Goal: Task Accomplishment & Management: Use online tool/utility

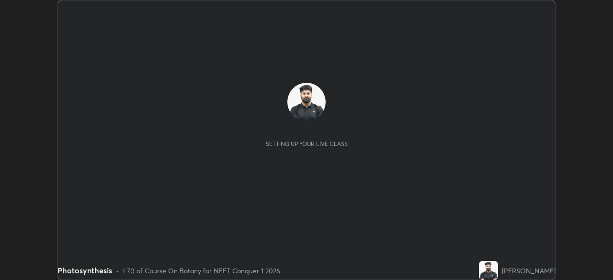
scroll to position [280, 612]
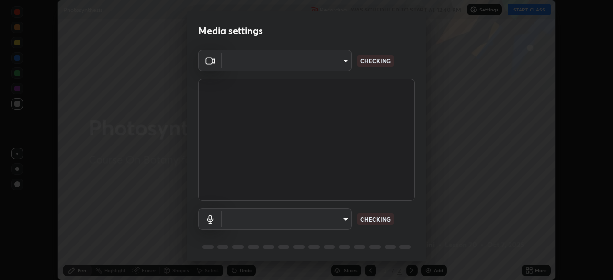
type input "bbfd6cf7026d504dd468edf870e60777175f15071da0e6f82e0d5b970fd68df4"
click at [320, 220] on body "Erase all Photosynthesis Recording WAS SCHEDULED TO START AT 12:40 PM Settings …" at bounding box center [306, 140] width 613 height 280
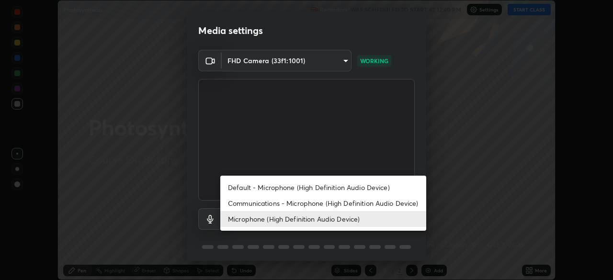
click at [302, 201] on li "Communications - Microphone (High Definition Audio Device)" at bounding box center [323, 203] width 206 height 16
type input "communications"
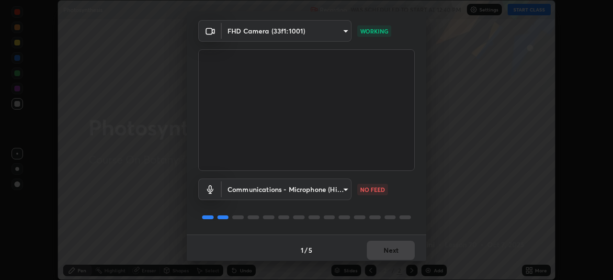
scroll to position [34, 0]
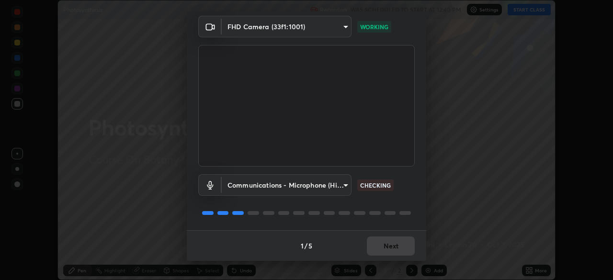
click at [386, 245] on div "1 / 5 Next" at bounding box center [306, 245] width 239 height 31
click at [389, 249] on div "1 / 5 Next" at bounding box center [306, 245] width 239 height 31
click at [388, 245] on button "Next" at bounding box center [391, 245] width 48 height 19
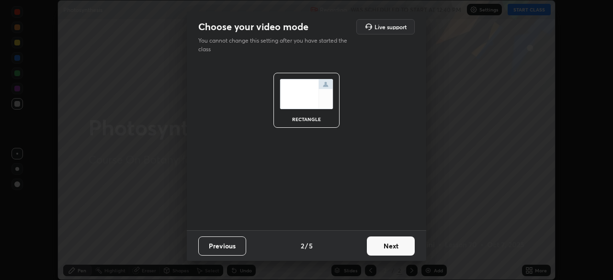
scroll to position [0, 0]
click at [393, 250] on button "Next" at bounding box center [391, 245] width 48 height 19
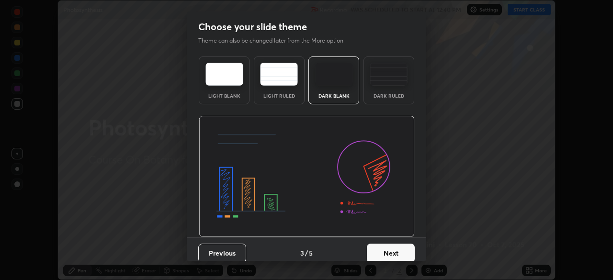
click at [399, 249] on button "Next" at bounding box center [391, 253] width 48 height 19
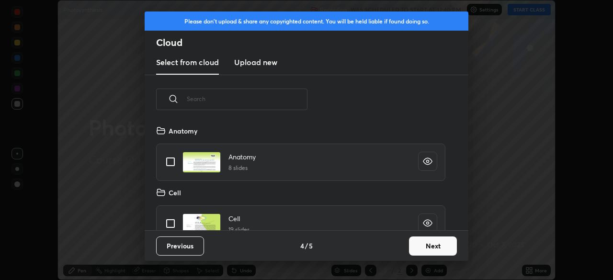
scroll to position [742, 0]
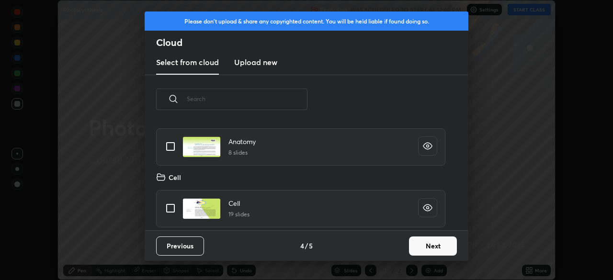
click at [430, 251] on button "Next" at bounding box center [433, 245] width 48 height 19
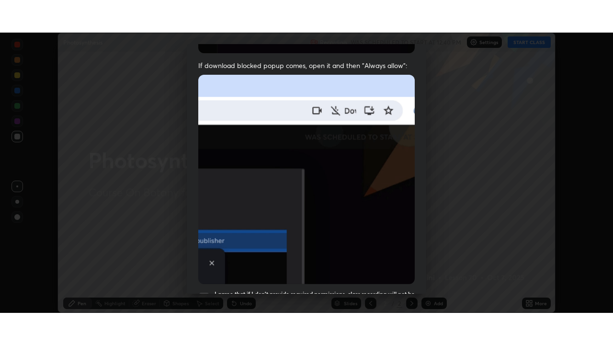
scroll to position [229, 0]
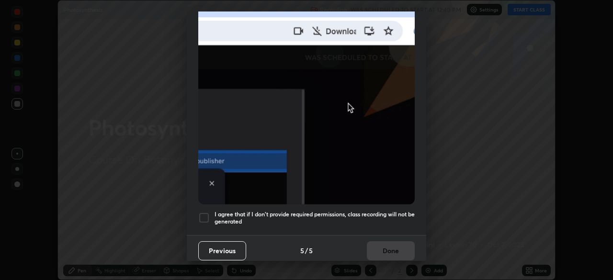
click at [369, 211] on h5 "I agree that if I don't provide required permissions, class recording will not …" at bounding box center [314, 218] width 200 height 15
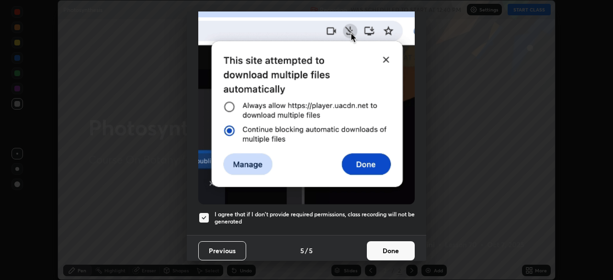
click at [382, 245] on button "Done" at bounding box center [391, 250] width 48 height 19
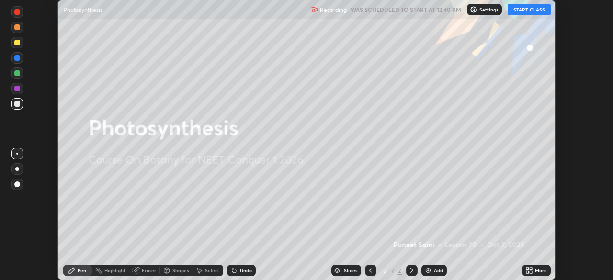
click at [522, 12] on button "START CLASS" at bounding box center [528, 9] width 43 height 11
click at [529, 271] on icon at bounding box center [530, 272] width 2 height 2
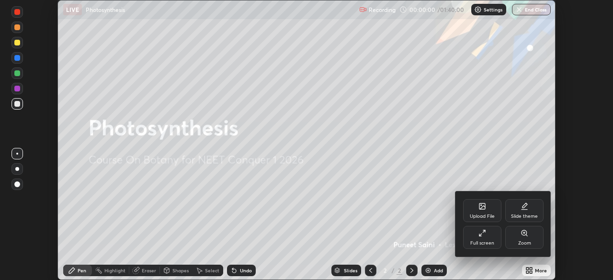
click at [484, 244] on div "Full screen" at bounding box center [482, 243] width 24 height 5
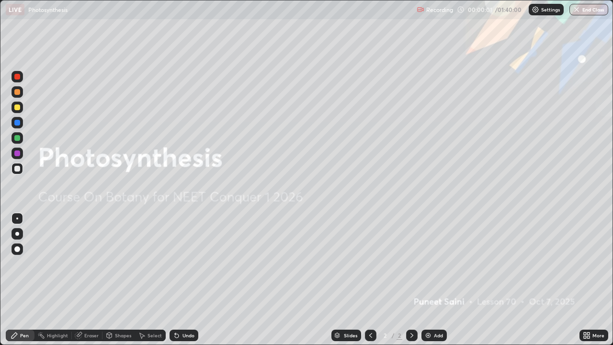
scroll to position [345, 613]
click at [16, 234] on div at bounding box center [17, 234] width 4 height 4
click at [429, 280] on img at bounding box center [428, 335] width 8 height 8
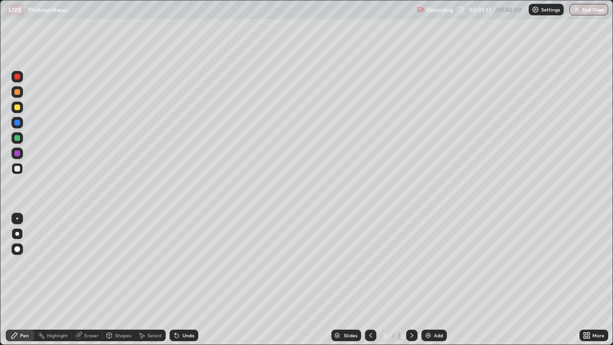
click at [18, 107] on div at bounding box center [17, 107] width 6 height 6
click at [17, 168] on div at bounding box center [17, 169] width 6 height 6
click at [17, 124] on div at bounding box center [17, 123] width 6 height 6
click at [17, 108] on div at bounding box center [17, 107] width 6 height 6
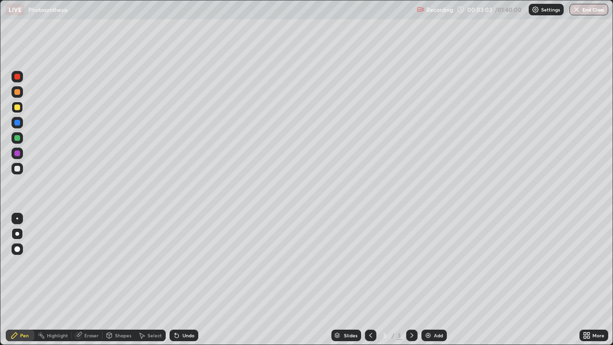
click at [179, 280] on div "Undo" at bounding box center [183, 334] width 29 height 11
click at [19, 168] on div at bounding box center [17, 169] width 6 height 6
click at [180, 280] on div "Undo" at bounding box center [183, 334] width 29 height 11
click at [425, 280] on img at bounding box center [428, 335] width 8 height 8
click at [17, 108] on div at bounding box center [17, 107] width 6 height 6
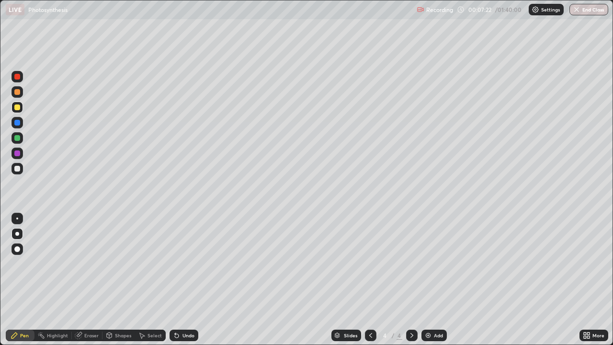
click at [18, 168] on div at bounding box center [17, 169] width 6 height 6
click at [176, 280] on div "Undo" at bounding box center [183, 334] width 29 height 11
click at [17, 109] on div at bounding box center [17, 107] width 6 height 6
click at [92, 280] on div "Eraser" at bounding box center [91, 335] width 14 height 5
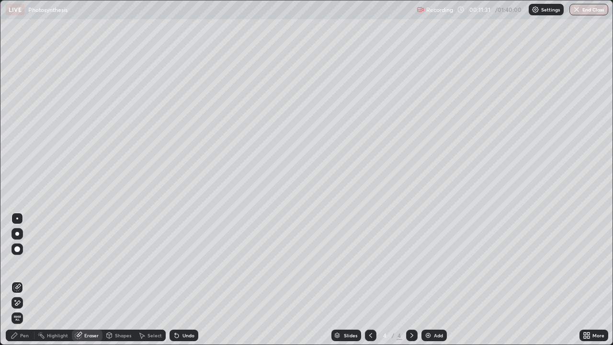
click at [15, 280] on icon at bounding box center [15, 300] width 1 height 1
click at [23, 280] on div "Pen" at bounding box center [24, 335] width 9 height 5
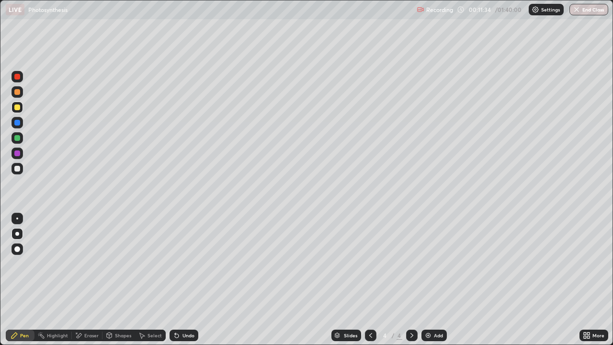
click at [15, 168] on div at bounding box center [17, 169] width 6 height 6
click at [182, 280] on div "Undo" at bounding box center [183, 334] width 29 height 11
click at [180, 280] on div "Undo" at bounding box center [183, 334] width 29 height 11
click at [186, 280] on div "Undo" at bounding box center [183, 334] width 29 height 11
click at [428, 280] on img at bounding box center [428, 335] width 8 height 8
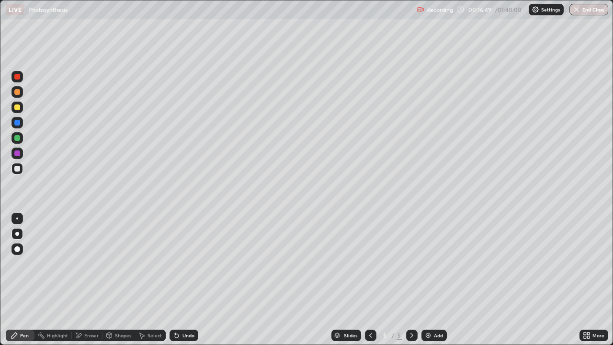
click at [18, 109] on div at bounding box center [17, 107] width 6 height 6
click at [188, 280] on div "Undo" at bounding box center [188, 335] width 12 height 5
click at [90, 280] on div "Eraser" at bounding box center [91, 335] width 14 height 5
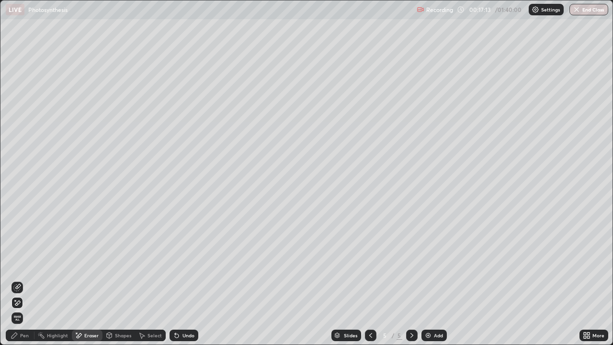
click at [24, 280] on div "Pen" at bounding box center [20, 334] width 29 height 11
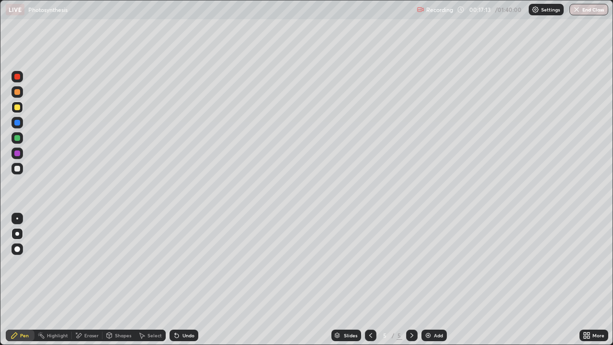
click at [113, 280] on div "Shapes" at bounding box center [118, 334] width 33 height 11
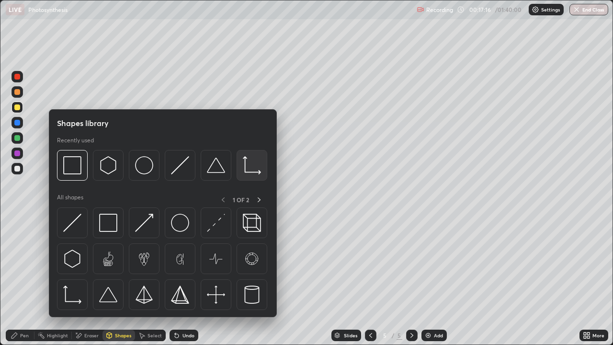
click at [246, 167] on img at bounding box center [252, 165] width 18 height 18
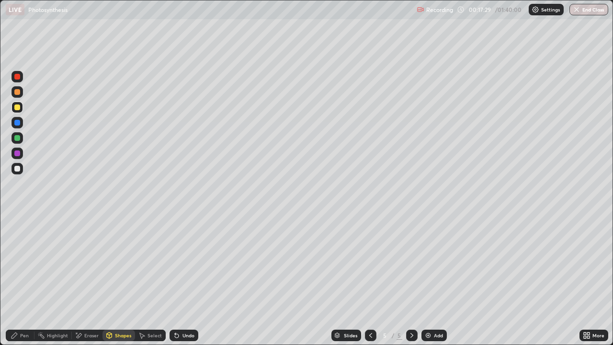
click at [23, 280] on div "Pen" at bounding box center [24, 335] width 9 height 5
click at [18, 172] on div at bounding box center [16, 168] width 11 height 11
click at [17, 170] on div at bounding box center [17, 169] width 6 height 6
click at [17, 234] on div at bounding box center [17, 234] width 4 height 4
click at [182, 280] on div "Undo" at bounding box center [188, 335] width 12 height 5
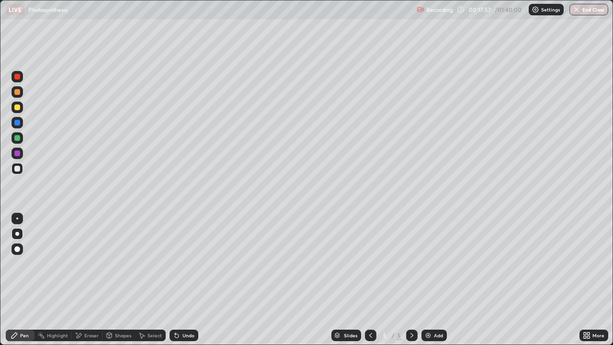
click at [182, 280] on div "Undo" at bounding box center [188, 335] width 12 height 5
click at [17, 123] on div at bounding box center [17, 123] width 6 height 6
click at [17, 167] on div at bounding box center [17, 169] width 6 height 6
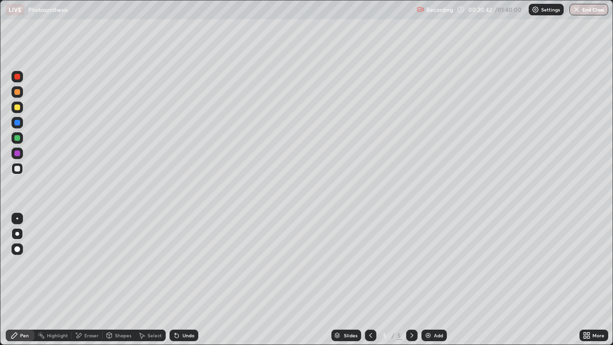
click at [17, 138] on div at bounding box center [17, 138] width 6 height 6
click at [17, 108] on div at bounding box center [17, 107] width 6 height 6
click at [14, 110] on div at bounding box center [16, 106] width 11 height 11
click at [16, 171] on div at bounding box center [17, 169] width 6 height 6
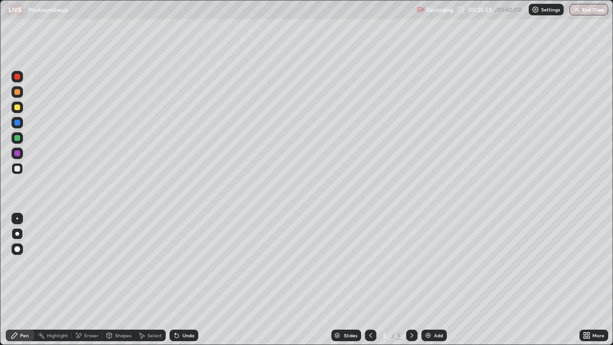
click at [16, 167] on div at bounding box center [17, 169] width 6 height 6
click at [180, 280] on div "Undo" at bounding box center [183, 334] width 29 height 11
click at [182, 280] on div "Undo" at bounding box center [188, 335] width 12 height 5
click at [15, 110] on div at bounding box center [16, 106] width 11 height 11
click at [428, 280] on img at bounding box center [428, 335] width 8 height 8
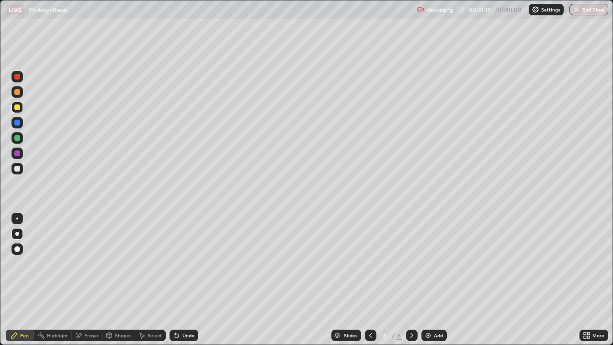
click at [19, 110] on div at bounding box center [17, 107] width 6 height 6
click at [18, 168] on div at bounding box center [17, 169] width 6 height 6
click at [175, 280] on icon at bounding box center [175, 333] width 1 height 1
click at [182, 280] on div "Undo" at bounding box center [188, 335] width 12 height 5
click at [184, 280] on div "Undo" at bounding box center [188, 335] width 12 height 5
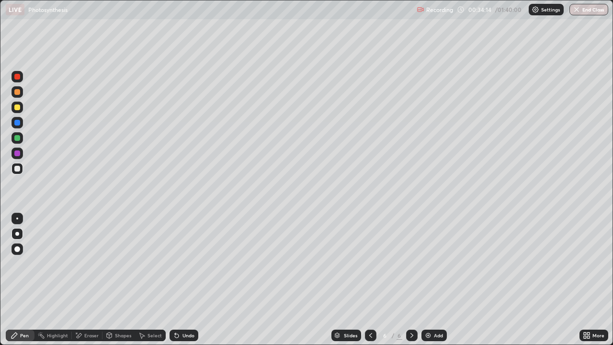
click at [179, 280] on div "Undo" at bounding box center [183, 334] width 29 height 11
click at [17, 108] on div at bounding box center [17, 107] width 6 height 6
click at [16, 156] on div at bounding box center [17, 153] width 6 height 6
click at [17, 154] on div at bounding box center [17, 153] width 6 height 6
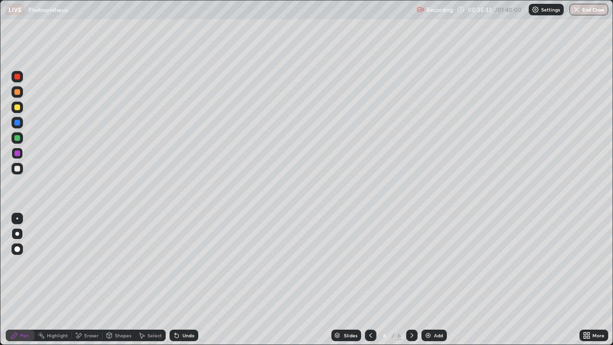
click at [17, 171] on div at bounding box center [17, 169] width 6 height 6
click at [17, 108] on div at bounding box center [17, 107] width 6 height 6
click at [18, 109] on div at bounding box center [17, 107] width 6 height 6
click at [18, 108] on div at bounding box center [17, 107] width 6 height 6
click at [187, 280] on div "Undo" at bounding box center [188, 335] width 12 height 5
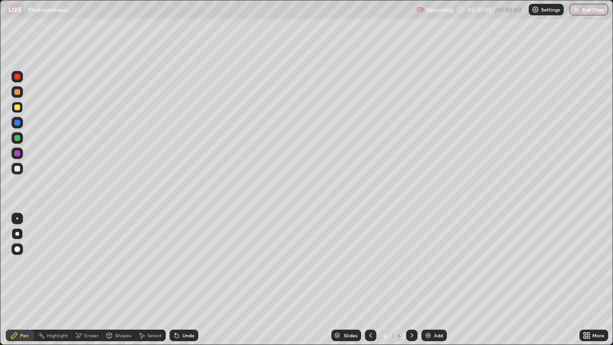
click at [187, 280] on div "Undo" at bounding box center [188, 335] width 12 height 5
click at [85, 280] on div "Eraser" at bounding box center [91, 335] width 14 height 5
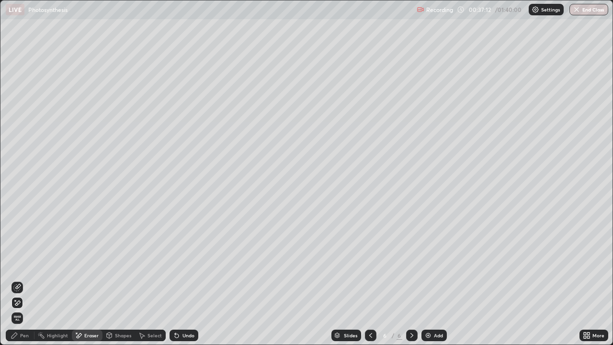
click at [19, 280] on icon at bounding box center [17, 303] width 8 height 8
click at [429, 280] on img at bounding box center [428, 335] width 8 height 8
click at [23, 280] on div "Pen" at bounding box center [24, 335] width 9 height 5
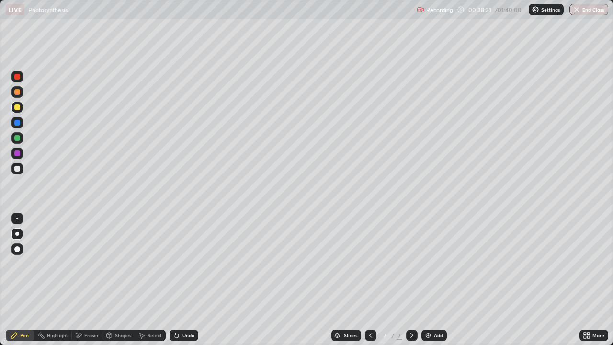
click at [16, 106] on div at bounding box center [17, 107] width 6 height 6
click at [119, 280] on div "Shapes" at bounding box center [123, 335] width 16 height 5
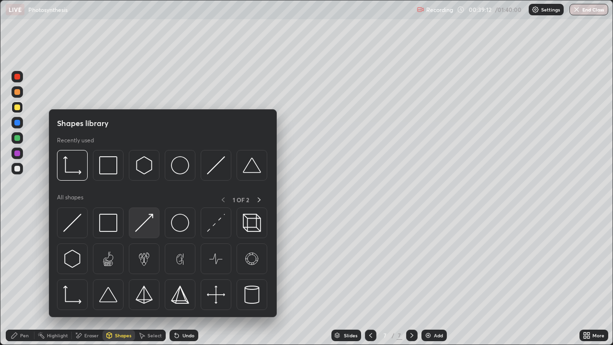
click at [144, 223] on img at bounding box center [144, 222] width 18 height 18
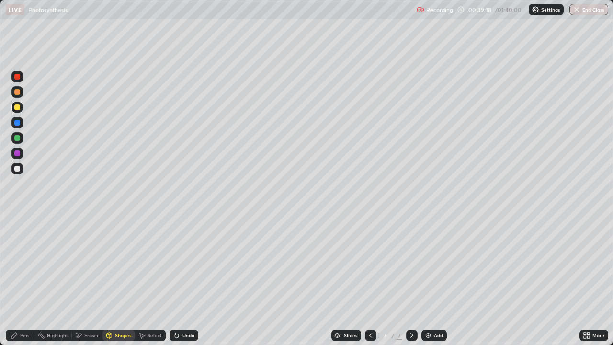
click at [18, 168] on div at bounding box center [17, 169] width 6 height 6
click at [175, 280] on icon at bounding box center [175, 333] width 1 height 1
click at [16, 280] on icon at bounding box center [14, 335] width 6 height 6
click at [175, 280] on icon at bounding box center [177, 336] width 4 height 4
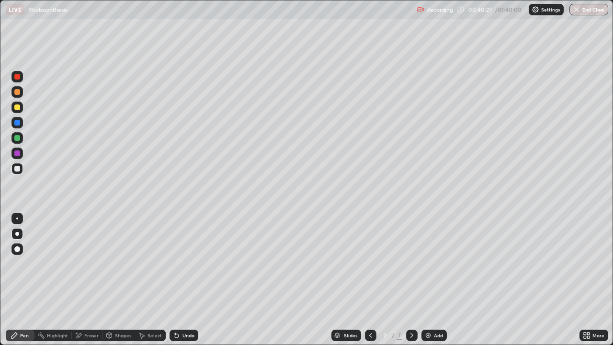
click at [181, 280] on div "Undo" at bounding box center [183, 334] width 29 height 11
click at [180, 280] on div "Undo" at bounding box center [183, 334] width 29 height 11
click at [182, 280] on div "Undo" at bounding box center [183, 334] width 29 height 11
click at [25, 280] on div "Pen" at bounding box center [24, 335] width 9 height 5
click at [17, 108] on div at bounding box center [17, 107] width 6 height 6
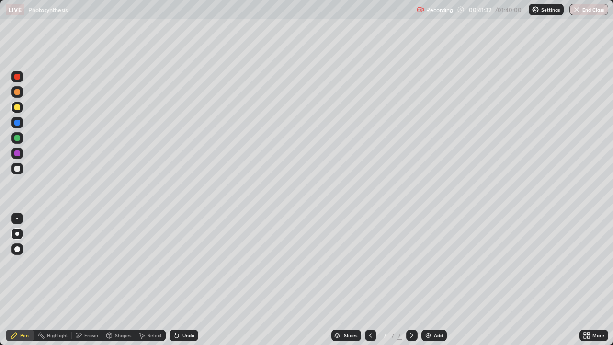
click at [19, 169] on div at bounding box center [17, 169] width 6 height 6
click at [17, 168] on div at bounding box center [17, 169] width 6 height 6
click at [181, 280] on div "Undo" at bounding box center [183, 334] width 29 height 11
click at [180, 280] on div "Undo" at bounding box center [183, 334] width 29 height 11
click at [16, 109] on div at bounding box center [17, 107] width 6 height 6
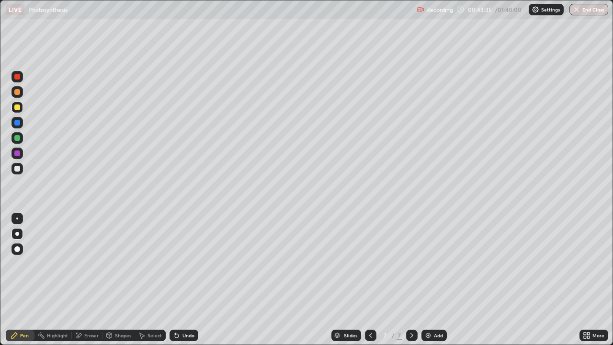
click at [180, 280] on div "Undo" at bounding box center [183, 334] width 29 height 11
click at [182, 280] on div "Undo" at bounding box center [188, 335] width 12 height 5
click at [19, 170] on div at bounding box center [17, 169] width 6 height 6
click at [17, 170] on div at bounding box center [17, 169] width 6 height 6
click at [18, 108] on div at bounding box center [17, 107] width 6 height 6
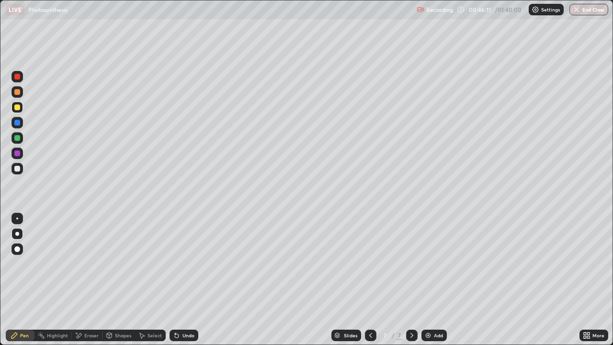
click at [16, 168] on div at bounding box center [17, 169] width 6 height 6
click at [18, 124] on div at bounding box center [17, 123] width 6 height 6
click at [17, 137] on div at bounding box center [17, 138] width 6 height 6
click at [186, 280] on div "Undo" at bounding box center [188, 335] width 12 height 5
click at [187, 280] on div "Undo" at bounding box center [188, 335] width 12 height 5
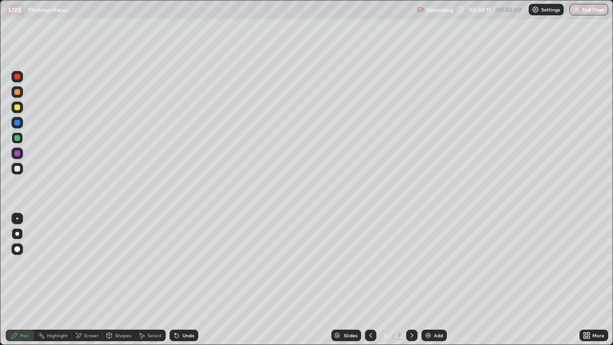
click at [76, 280] on icon at bounding box center [76, 332] width 1 height 1
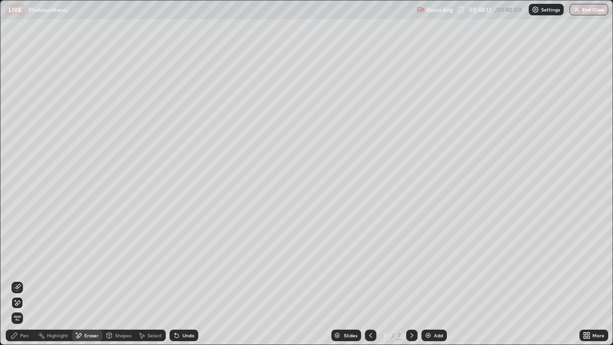
click at [17, 280] on icon at bounding box center [17, 287] width 8 height 8
click at [20, 280] on icon at bounding box center [17, 287] width 8 height 8
click at [26, 280] on div "Pen" at bounding box center [24, 335] width 9 height 5
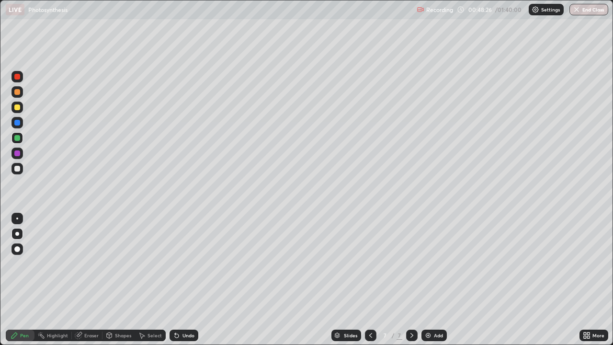
click at [17, 170] on div at bounding box center [17, 169] width 6 height 6
click at [19, 109] on div at bounding box center [17, 107] width 6 height 6
click at [17, 108] on div at bounding box center [17, 107] width 6 height 6
click at [426, 280] on img at bounding box center [428, 335] width 8 height 8
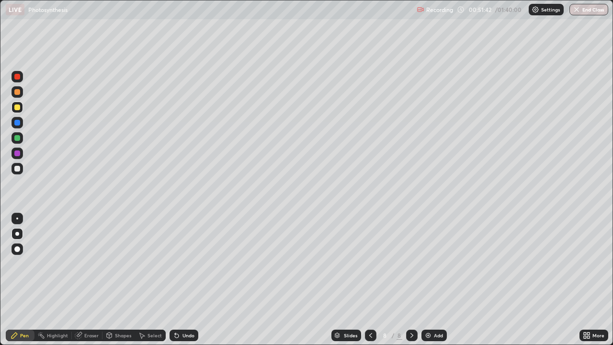
click at [18, 109] on div at bounding box center [17, 107] width 6 height 6
click at [26, 280] on div "Pen" at bounding box center [24, 335] width 9 height 5
click at [20, 94] on div at bounding box center [17, 92] width 6 height 6
click at [20, 138] on div at bounding box center [17, 138] width 6 height 6
click at [86, 280] on div "Eraser" at bounding box center [91, 335] width 14 height 5
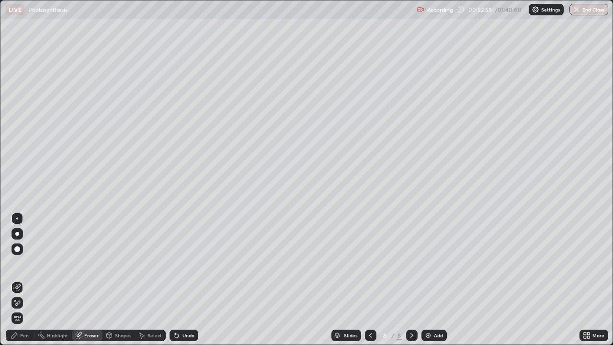
click at [20, 280] on icon at bounding box center [17, 286] width 5 height 5
click at [18, 280] on div "Pen" at bounding box center [20, 334] width 29 height 11
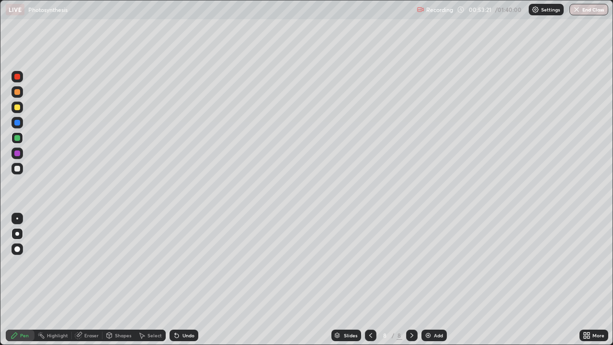
click at [91, 280] on div "Eraser" at bounding box center [91, 335] width 14 height 5
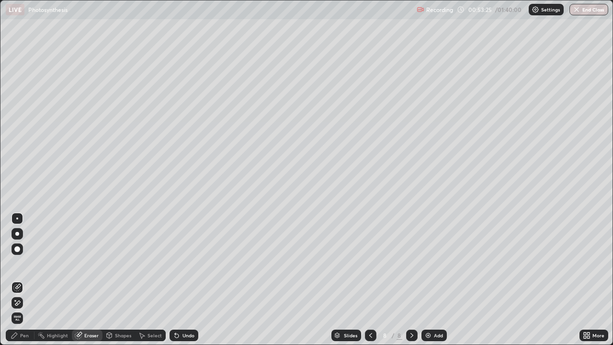
click at [18, 280] on div "Pen" at bounding box center [20, 334] width 29 height 11
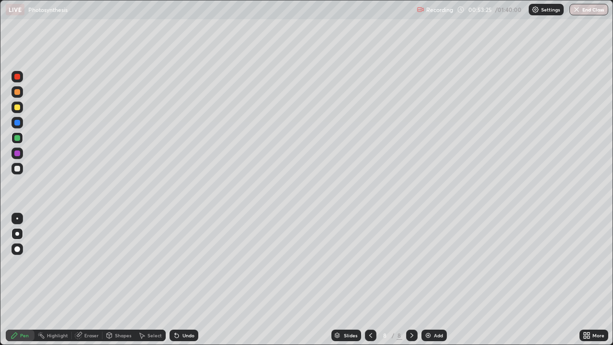
click at [18, 167] on div at bounding box center [17, 169] width 6 height 6
click at [20, 133] on div at bounding box center [16, 137] width 11 height 11
click at [369, 280] on icon at bounding box center [371, 335] width 8 height 8
click at [406, 280] on div at bounding box center [411, 334] width 11 height 11
click at [87, 280] on div "Eraser" at bounding box center [91, 335] width 14 height 5
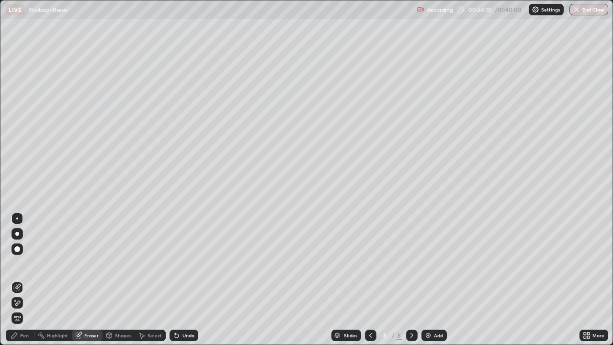
click at [18, 280] on icon at bounding box center [17, 287] width 8 height 8
click at [19, 280] on div "Pen" at bounding box center [20, 334] width 29 height 11
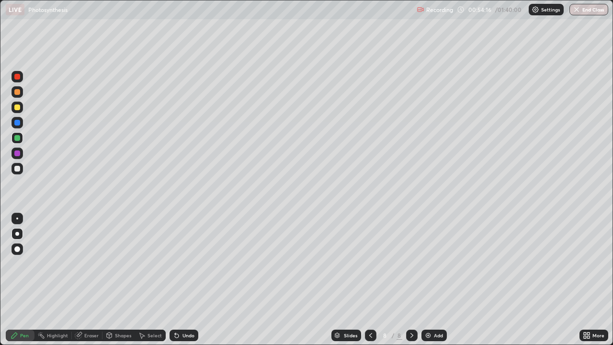
click at [16, 138] on div at bounding box center [17, 138] width 6 height 6
click at [369, 280] on icon at bounding box center [371, 335] width 8 height 8
click at [406, 280] on div at bounding box center [411, 334] width 11 height 11
click at [186, 280] on div "Undo" at bounding box center [188, 335] width 12 height 5
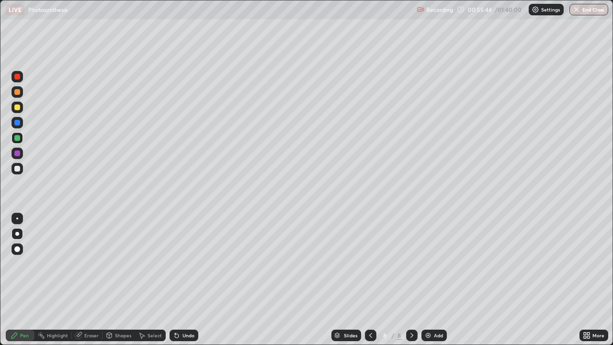
click at [187, 280] on div "Undo" at bounding box center [188, 335] width 12 height 5
click at [188, 280] on div "Undo" at bounding box center [188, 335] width 12 height 5
click at [186, 280] on div "Undo" at bounding box center [188, 335] width 12 height 5
click at [185, 280] on div "Undo" at bounding box center [188, 335] width 12 height 5
click at [17, 109] on div at bounding box center [17, 107] width 6 height 6
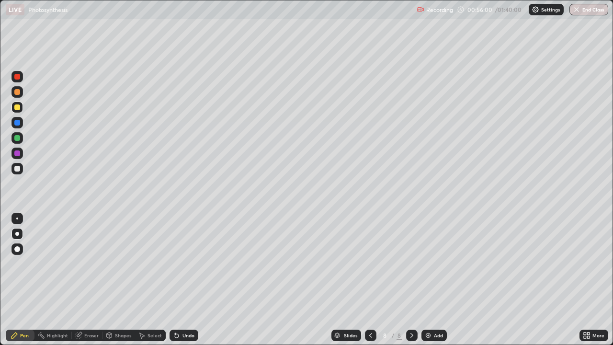
click at [17, 108] on div at bounding box center [17, 107] width 6 height 6
click at [18, 123] on div at bounding box center [17, 123] width 6 height 6
click at [63, 280] on div "Highlight" at bounding box center [57, 335] width 21 height 5
click at [369, 280] on icon at bounding box center [370, 335] width 3 height 5
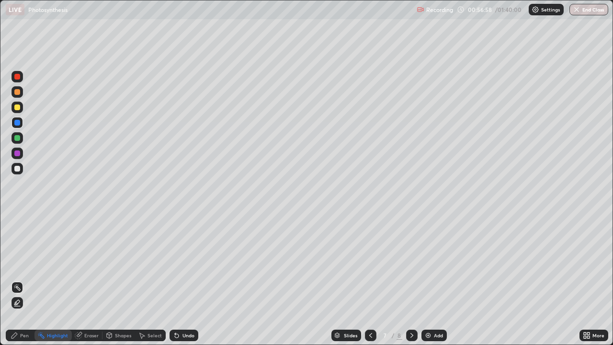
click at [410, 280] on icon at bounding box center [412, 335] width 8 height 8
click at [19, 108] on div at bounding box center [17, 107] width 6 height 6
click at [24, 280] on div "Pen" at bounding box center [24, 335] width 9 height 5
click at [18, 123] on div at bounding box center [17, 123] width 6 height 6
click at [18, 169] on div at bounding box center [17, 169] width 6 height 6
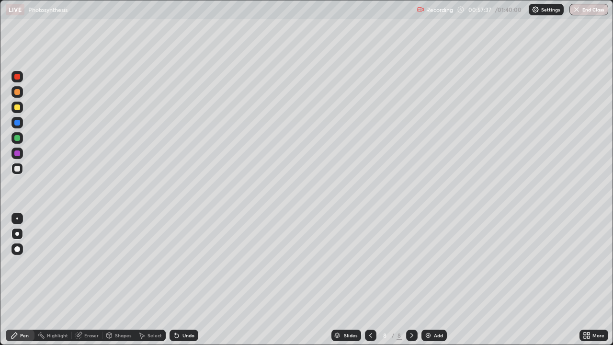
click at [186, 280] on div "Undo" at bounding box center [188, 335] width 12 height 5
click at [16, 139] on div at bounding box center [17, 138] width 6 height 6
click at [18, 109] on div at bounding box center [17, 107] width 6 height 6
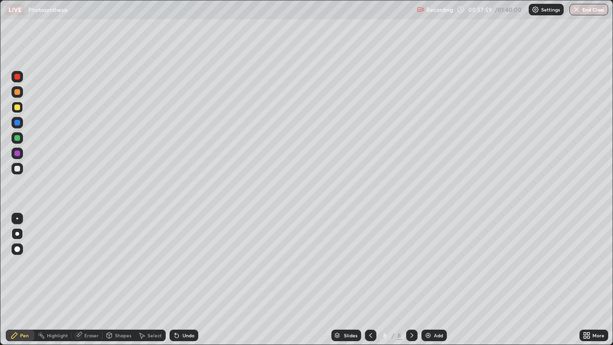
click at [18, 123] on div at bounding box center [17, 123] width 6 height 6
click at [182, 280] on div "Undo" at bounding box center [183, 334] width 29 height 11
click at [365, 280] on div at bounding box center [370, 334] width 11 height 11
click at [62, 280] on div "Highlight" at bounding box center [57, 335] width 21 height 5
click at [411, 280] on icon at bounding box center [412, 335] width 8 height 8
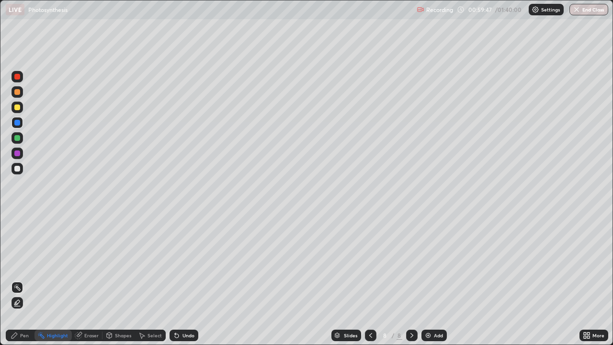
click at [23, 280] on div "Pen" at bounding box center [24, 335] width 9 height 5
click at [16, 93] on div at bounding box center [17, 92] width 6 height 6
click at [16, 92] on div at bounding box center [17, 92] width 6 height 6
click at [15, 139] on div at bounding box center [17, 138] width 6 height 6
click at [15, 136] on div at bounding box center [17, 138] width 6 height 6
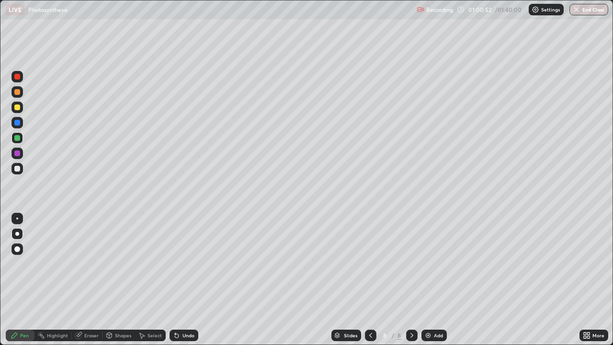
click at [18, 169] on div at bounding box center [17, 169] width 6 height 6
click at [19, 168] on div at bounding box center [17, 169] width 6 height 6
click at [19, 280] on div "Pen" at bounding box center [20, 334] width 29 height 11
click at [18, 138] on div at bounding box center [17, 138] width 6 height 6
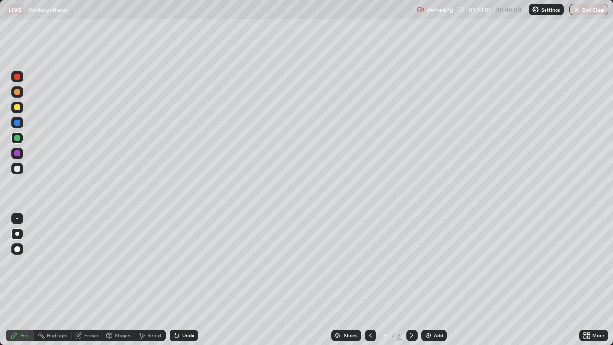
click at [17, 111] on div at bounding box center [16, 106] width 11 height 11
click at [17, 108] on div at bounding box center [17, 107] width 6 height 6
click at [369, 280] on icon at bounding box center [371, 335] width 8 height 8
click at [411, 280] on icon at bounding box center [412, 335] width 8 height 8
click at [14, 108] on div at bounding box center [17, 107] width 6 height 6
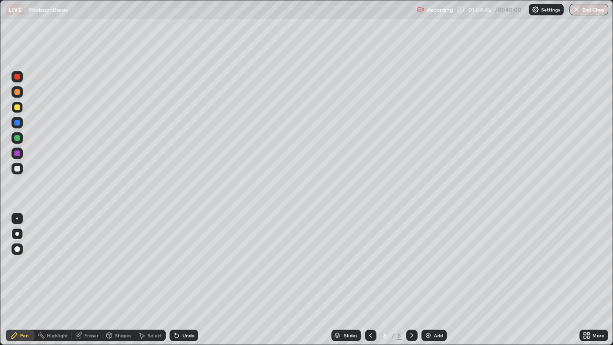
click at [16, 107] on div at bounding box center [17, 107] width 6 height 6
click at [92, 280] on div "Eraser" at bounding box center [91, 335] width 14 height 5
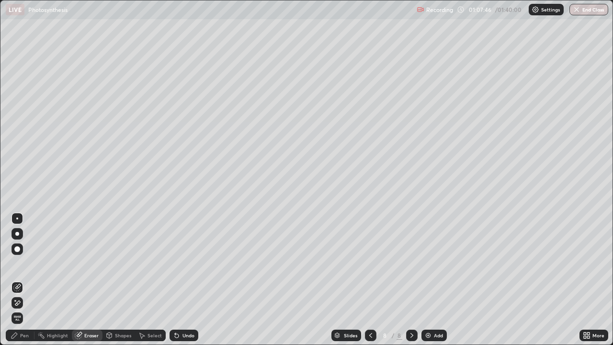
click at [19, 280] on icon at bounding box center [17, 287] width 8 height 8
click at [22, 280] on div "Pen" at bounding box center [24, 335] width 9 height 5
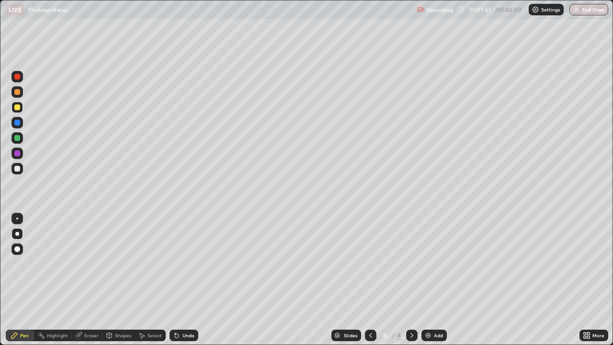
click at [18, 91] on div at bounding box center [17, 92] width 6 height 6
click at [19, 92] on div at bounding box center [17, 92] width 6 height 6
click at [18, 170] on div at bounding box center [17, 169] width 6 height 6
click at [19, 170] on div at bounding box center [17, 169] width 6 height 6
click at [367, 280] on icon at bounding box center [371, 335] width 8 height 8
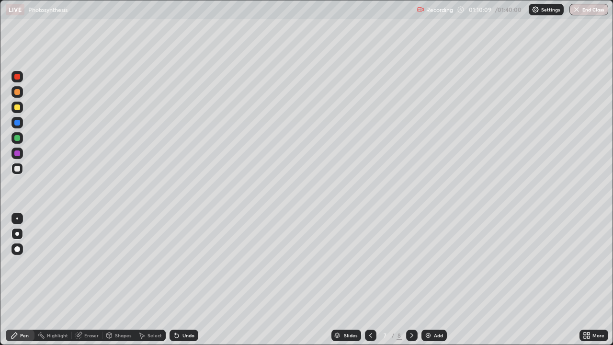
click at [406, 280] on div at bounding box center [411, 334] width 11 height 11
click at [180, 280] on div "Undo" at bounding box center [183, 334] width 29 height 11
click at [182, 280] on div "Undo" at bounding box center [183, 334] width 29 height 11
click at [369, 280] on icon at bounding box center [370, 335] width 3 height 5
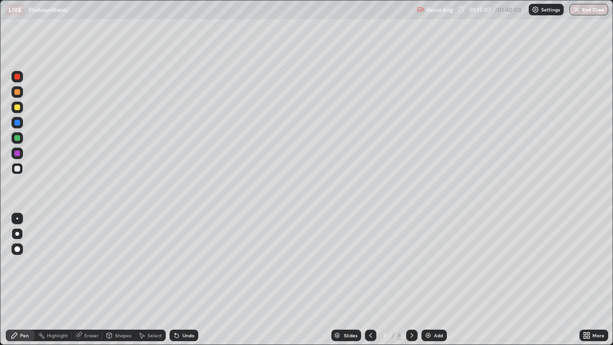
click at [17, 139] on div at bounding box center [17, 138] width 6 height 6
click at [17, 79] on div at bounding box center [17, 77] width 6 height 6
click at [428, 280] on img at bounding box center [428, 335] width 8 height 8
click at [19, 168] on div at bounding box center [17, 169] width 6 height 6
click at [18, 168] on div at bounding box center [17, 169] width 6 height 6
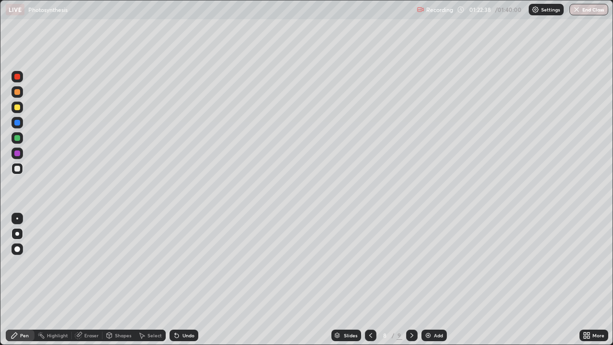
click at [179, 280] on div "Undo" at bounding box center [183, 334] width 29 height 11
click at [180, 280] on div "Undo" at bounding box center [183, 334] width 29 height 11
click at [184, 280] on div "Undo" at bounding box center [188, 335] width 12 height 5
click at [182, 280] on div "Undo" at bounding box center [188, 335] width 12 height 5
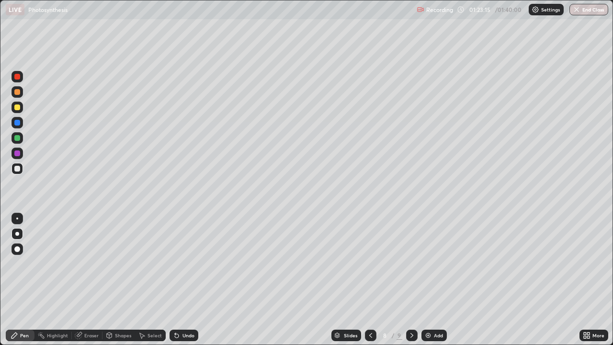
click at [176, 280] on div "Undo" at bounding box center [183, 334] width 29 height 11
click at [175, 280] on div "Undo" at bounding box center [183, 334] width 29 height 11
click at [195, 280] on div "Undo" at bounding box center [183, 334] width 29 height 11
click at [192, 280] on div "Undo" at bounding box center [188, 335] width 12 height 5
click at [188, 280] on div "Undo" at bounding box center [188, 335] width 12 height 5
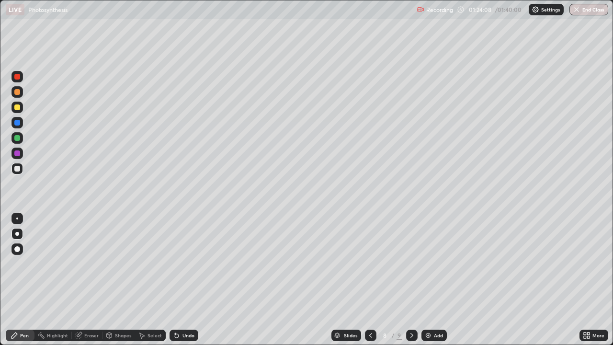
click at [188, 280] on div "Undo" at bounding box center [188, 335] width 12 height 5
click at [181, 280] on div "Undo" at bounding box center [183, 334] width 29 height 11
click at [175, 280] on icon at bounding box center [175, 333] width 1 height 1
click at [178, 280] on icon at bounding box center [177, 335] width 8 height 8
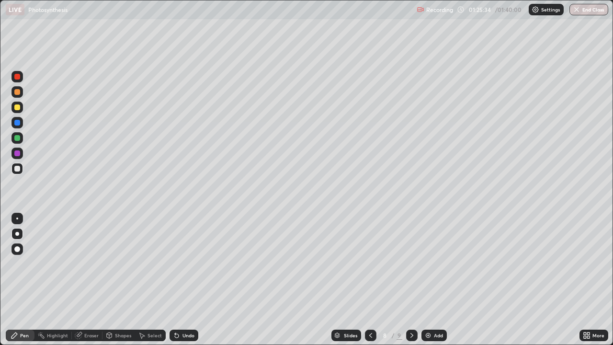
click at [16, 123] on div at bounding box center [17, 123] width 6 height 6
click at [16, 109] on div at bounding box center [17, 107] width 6 height 6
click at [175, 280] on icon at bounding box center [175, 333] width 1 height 1
click at [179, 280] on div "Undo" at bounding box center [183, 334] width 29 height 11
click at [183, 280] on div "Undo" at bounding box center [183, 334] width 29 height 11
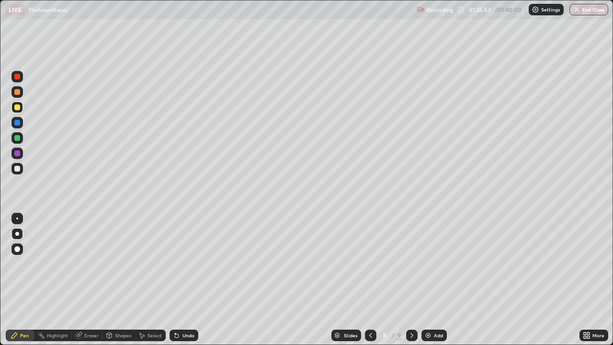
click at [14, 109] on div at bounding box center [17, 107] width 6 height 6
click at [191, 280] on div "Undo" at bounding box center [183, 334] width 29 height 11
click at [188, 280] on div "Undo" at bounding box center [183, 334] width 29 height 11
click at [194, 280] on div "Undo" at bounding box center [183, 334] width 29 height 11
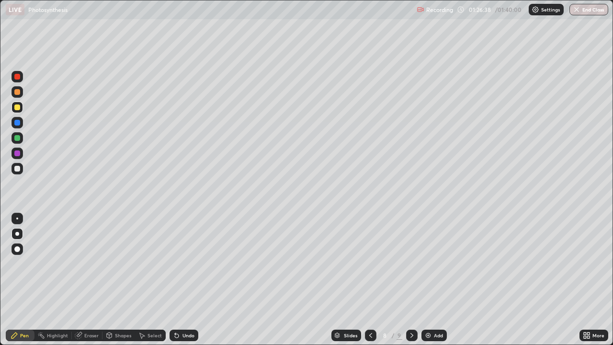
click at [194, 280] on div "Undo" at bounding box center [183, 334] width 29 height 11
click at [195, 280] on div "Undo" at bounding box center [183, 334] width 29 height 11
click at [20, 168] on div at bounding box center [17, 169] width 6 height 6
click at [17, 235] on div at bounding box center [17, 234] width 4 height 4
click at [410, 280] on icon at bounding box center [412, 335] width 8 height 8
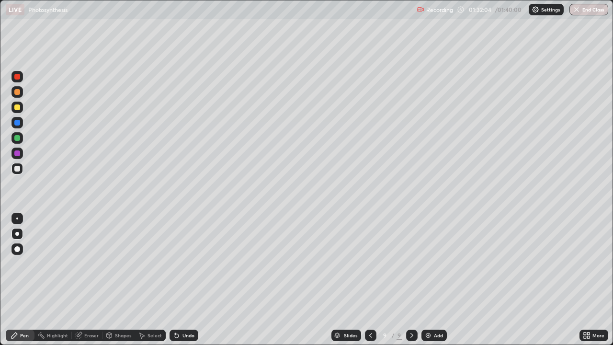
click at [18, 108] on div at bounding box center [17, 107] width 6 height 6
click at [16, 168] on div at bounding box center [17, 169] width 6 height 6
click at [88, 280] on div "Eraser" at bounding box center [91, 335] width 14 height 5
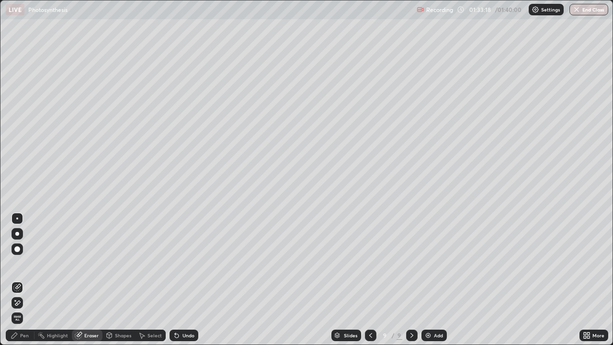
click at [18, 280] on icon at bounding box center [17, 303] width 8 height 8
click at [28, 280] on div "Pen" at bounding box center [24, 335] width 9 height 5
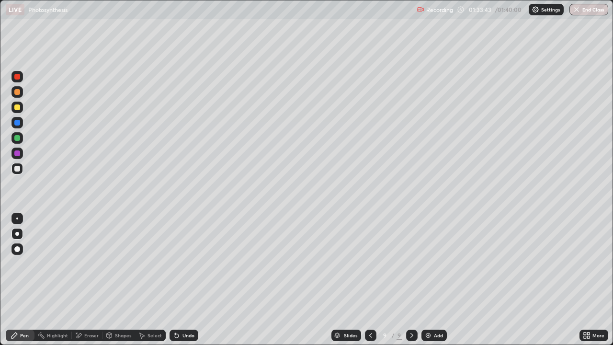
click at [17, 108] on div at bounding box center [17, 107] width 6 height 6
click at [85, 280] on div "Eraser" at bounding box center [91, 335] width 14 height 5
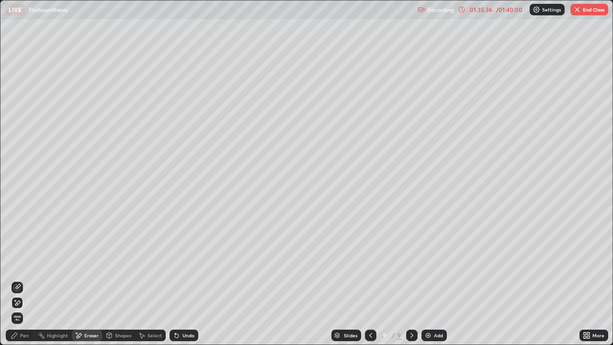
click at [19, 280] on div "Pen" at bounding box center [20, 334] width 29 height 11
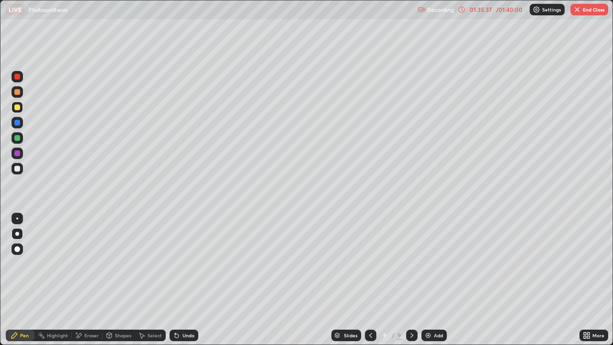
click at [18, 169] on div at bounding box center [17, 169] width 6 height 6
click at [81, 280] on icon at bounding box center [79, 335] width 8 height 8
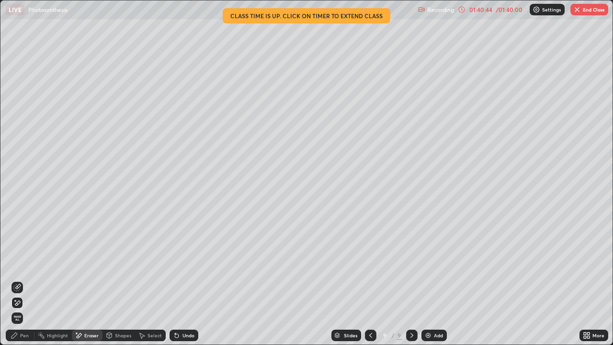
click at [503, 11] on div "/ 01:40:00" at bounding box center [509, 10] width 30 height 6
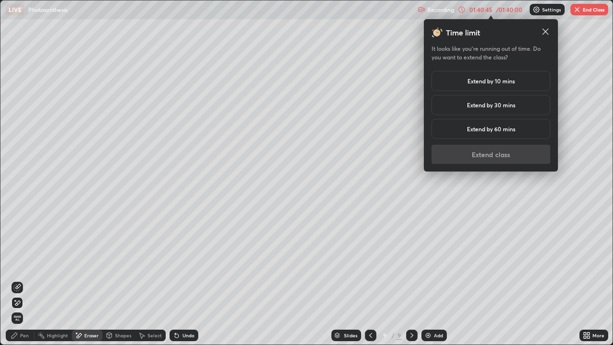
click at [495, 84] on h5 "Extend by 10 mins" at bounding box center [490, 81] width 47 height 9
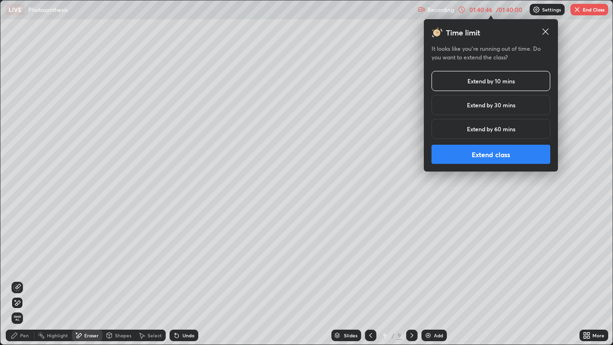
click at [482, 155] on button "Extend class" at bounding box center [490, 154] width 119 height 19
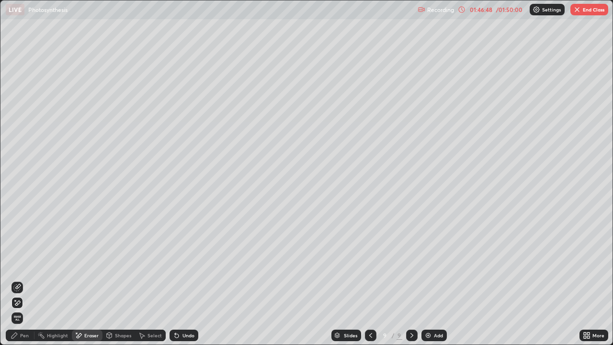
click at [588, 11] on button "End Class" at bounding box center [589, 9] width 38 height 11
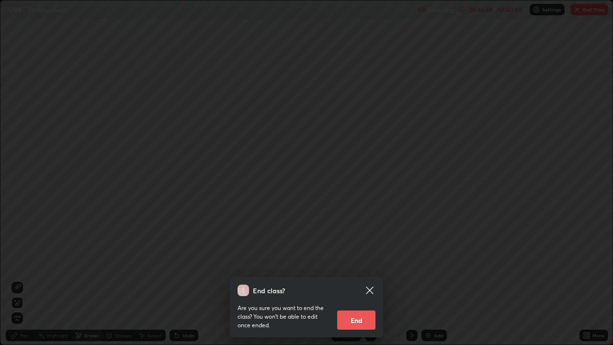
click at [350, 280] on button "End" at bounding box center [356, 319] width 38 height 19
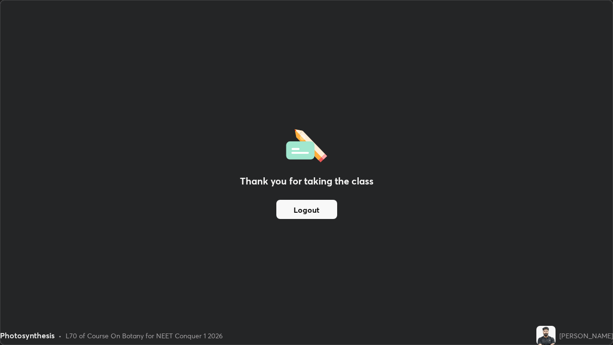
click at [347, 280] on div "Thank you for taking the class Logout" at bounding box center [306, 172] width 612 height 344
